Goal: Navigation & Orientation: Find specific page/section

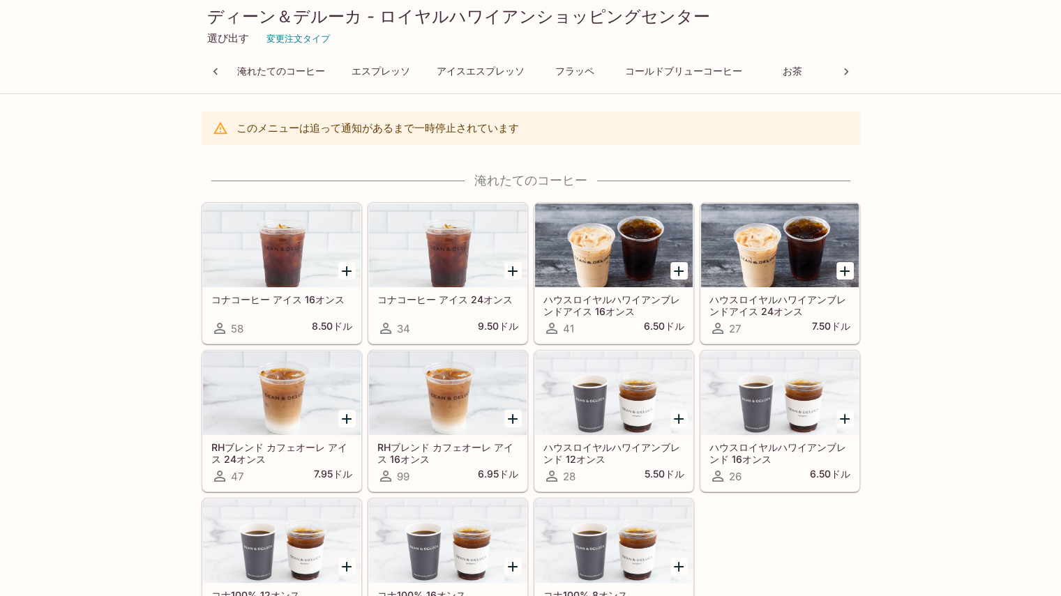
click at [847, 73] on icon at bounding box center [846, 72] width 14 height 14
click at [812, 74] on font "その他" at bounding box center [802, 72] width 29 height 12
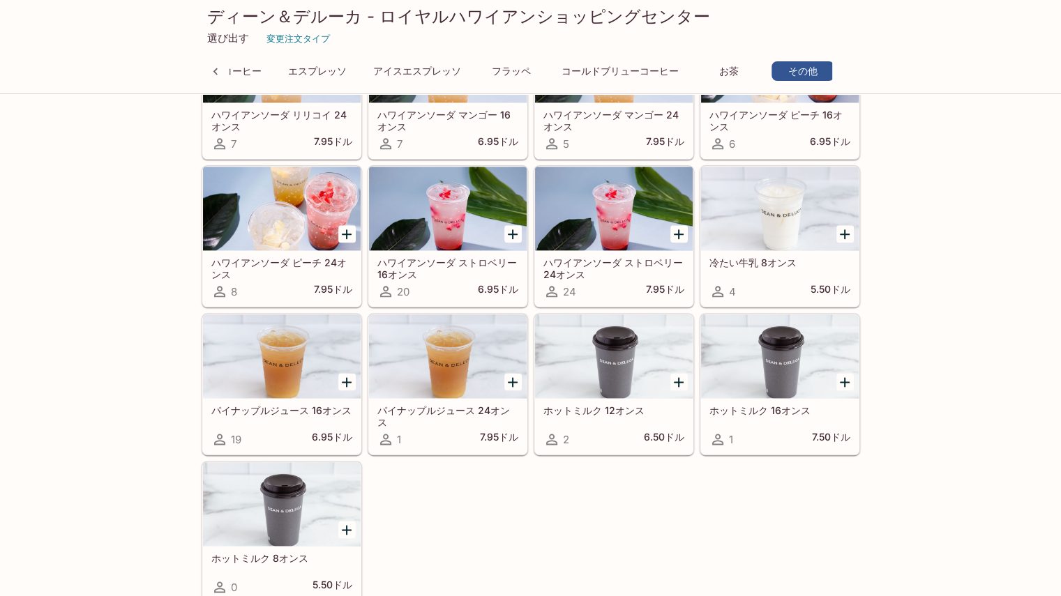
scroll to position [1329, 0]
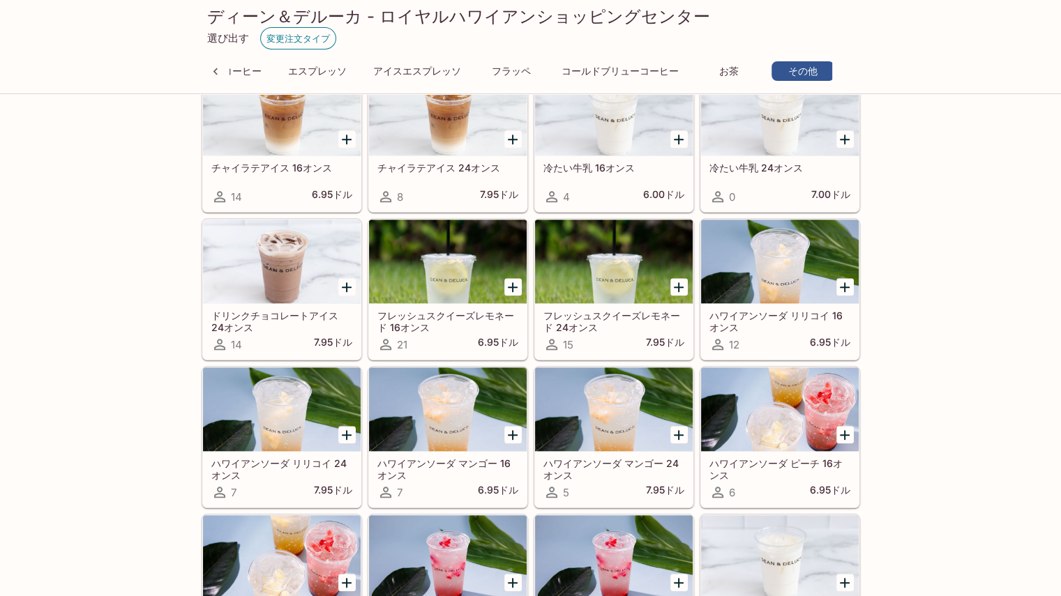
click at [287, 38] on font "変更注文タイプ" at bounding box center [297, 38] width 63 height 11
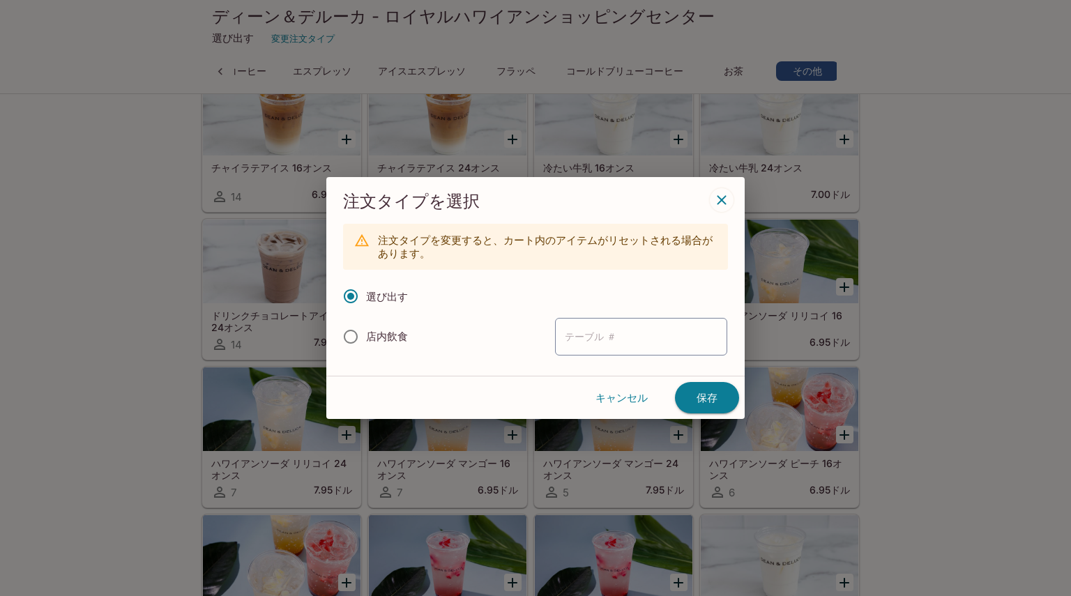
click at [725, 200] on icon "button" at bounding box center [722, 200] width 17 height 17
